Goal: Navigation & Orientation: Find specific page/section

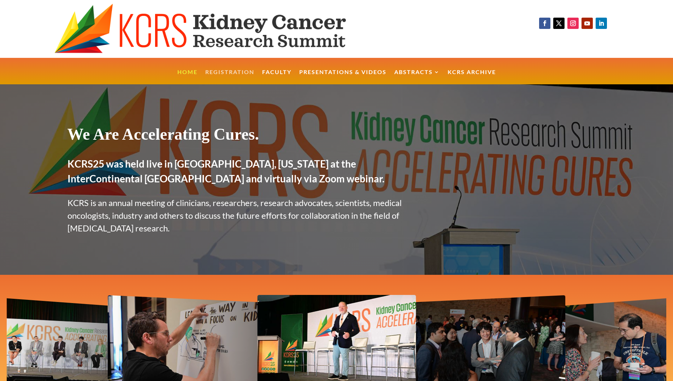
click at [224, 72] on link "Registration" at bounding box center [229, 77] width 49 height 15
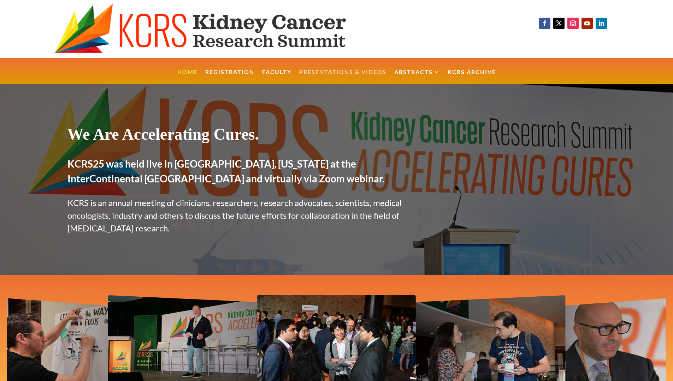
click at [338, 71] on link "Presentations & Videos" at bounding box center [342, 77] width 87 height 15
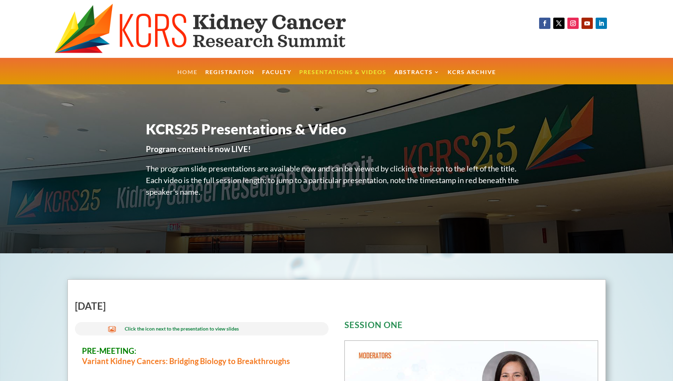
click at [196, 72] on link "Home" at bounding box center [187, 77] width 20 height 15
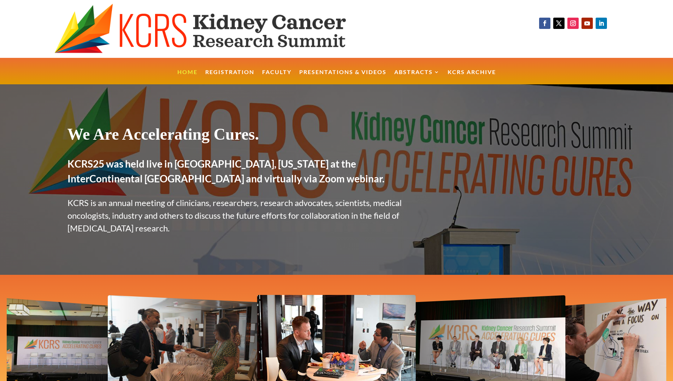
click at [383, 0] on div at bounding box center [218, 29] width 436 height 58
